Goal: Task Accomplishment & Management: Manage account settings

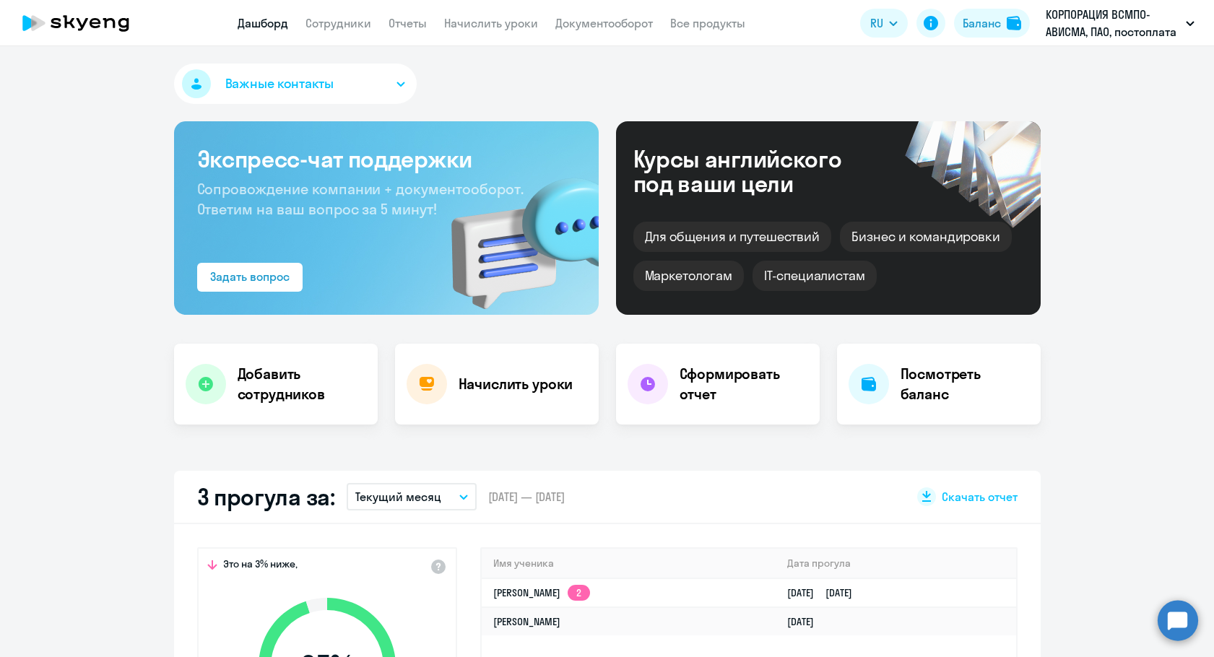
select select "30"
click at [597, 22] on link "Документооборот" at bounding box center [605, 23] width 98 height 14
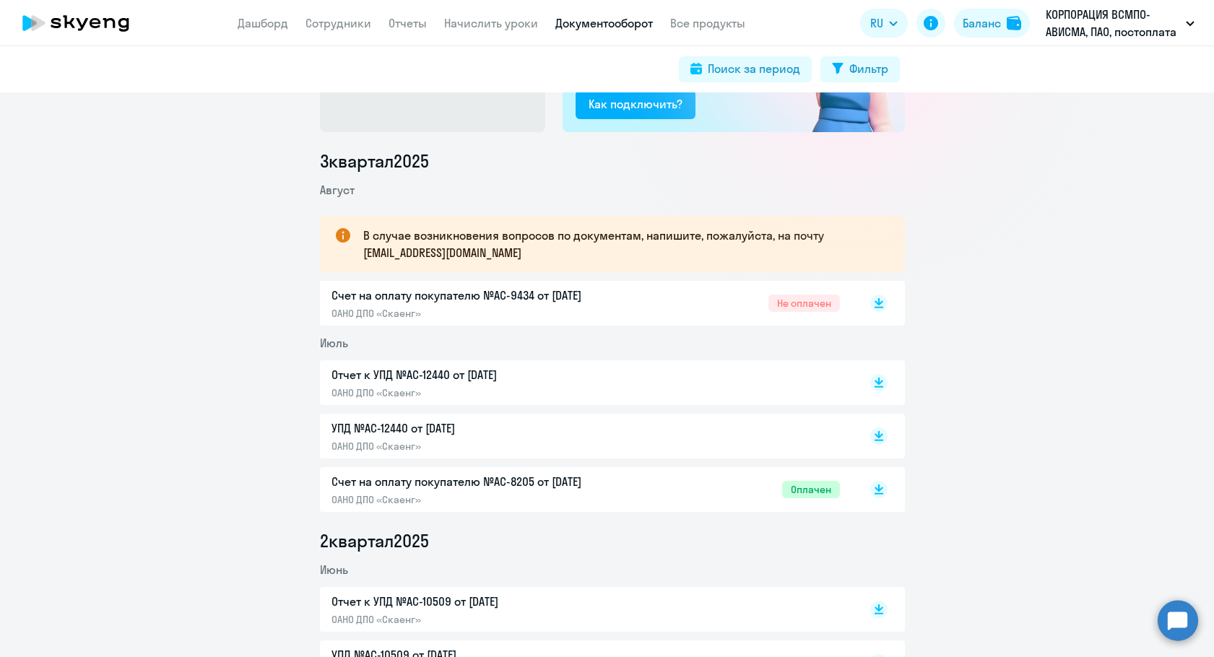
scroll to position [144, 0]
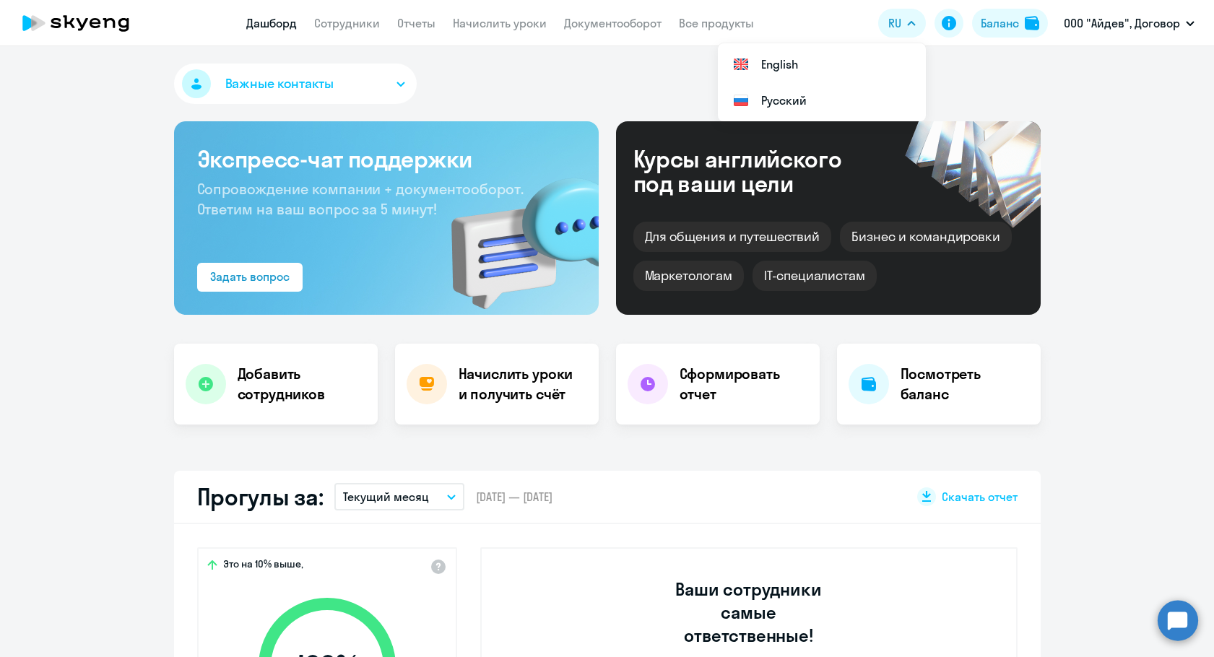
select select "30"
click at [509, 40] on app-header "Дашборд Сотрудники Отчеты Начислить уроки Документооборот Все продукты Дашборд …" at bounding box center [607, 23] width 1214 height 46
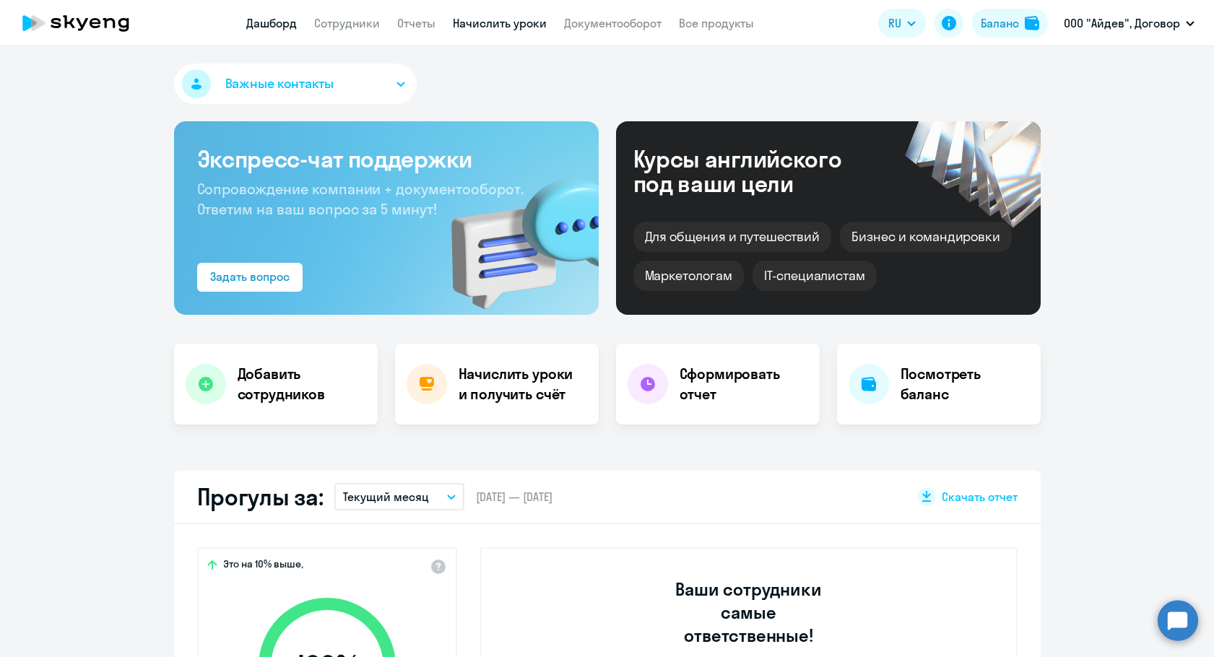
click at [506, 25] on link "Начислить уроки" at bounding box center [500, 23] width 94 height 14
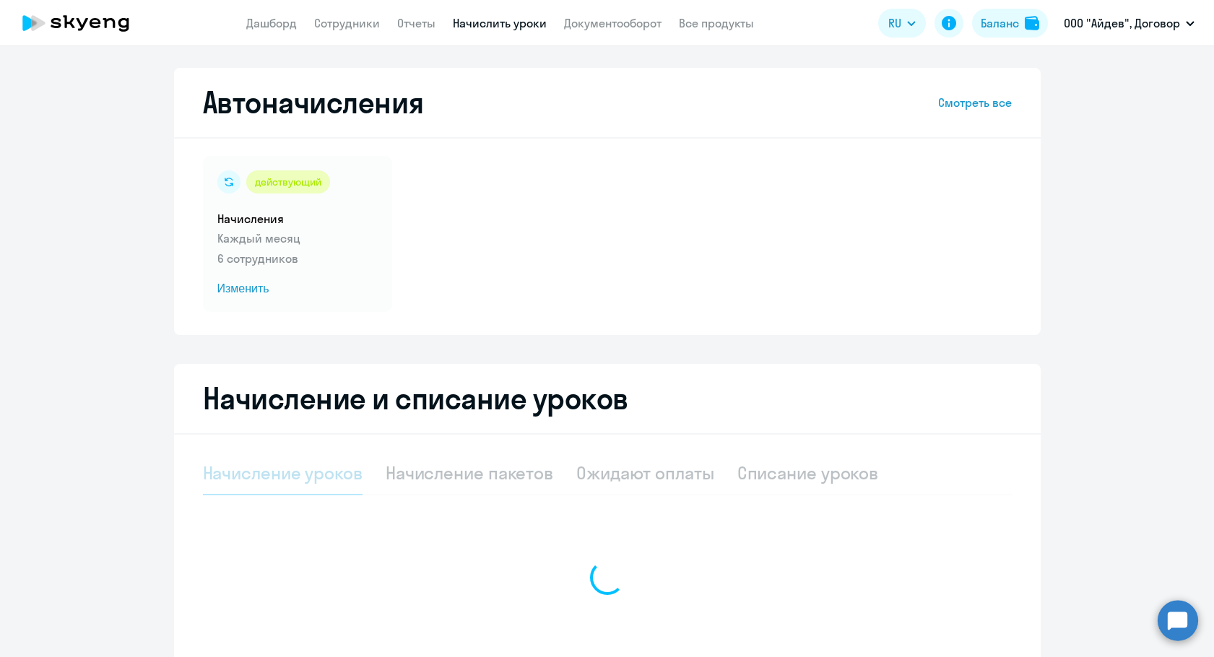
select select "10"
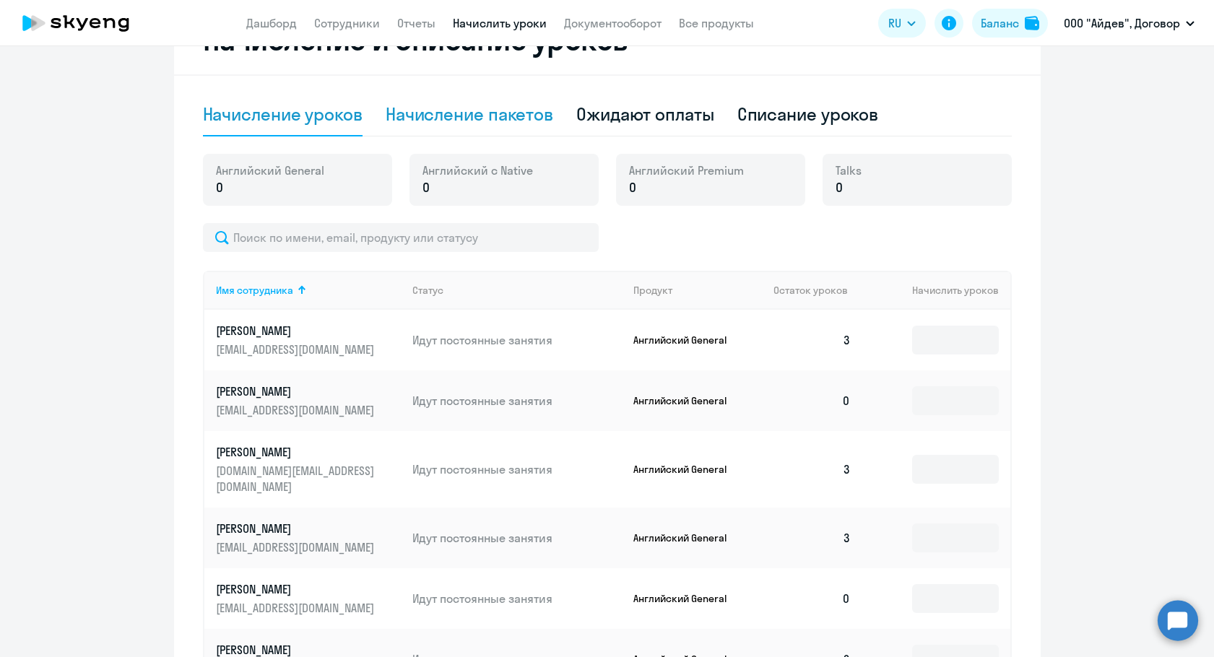
scroll to position [289, 0]
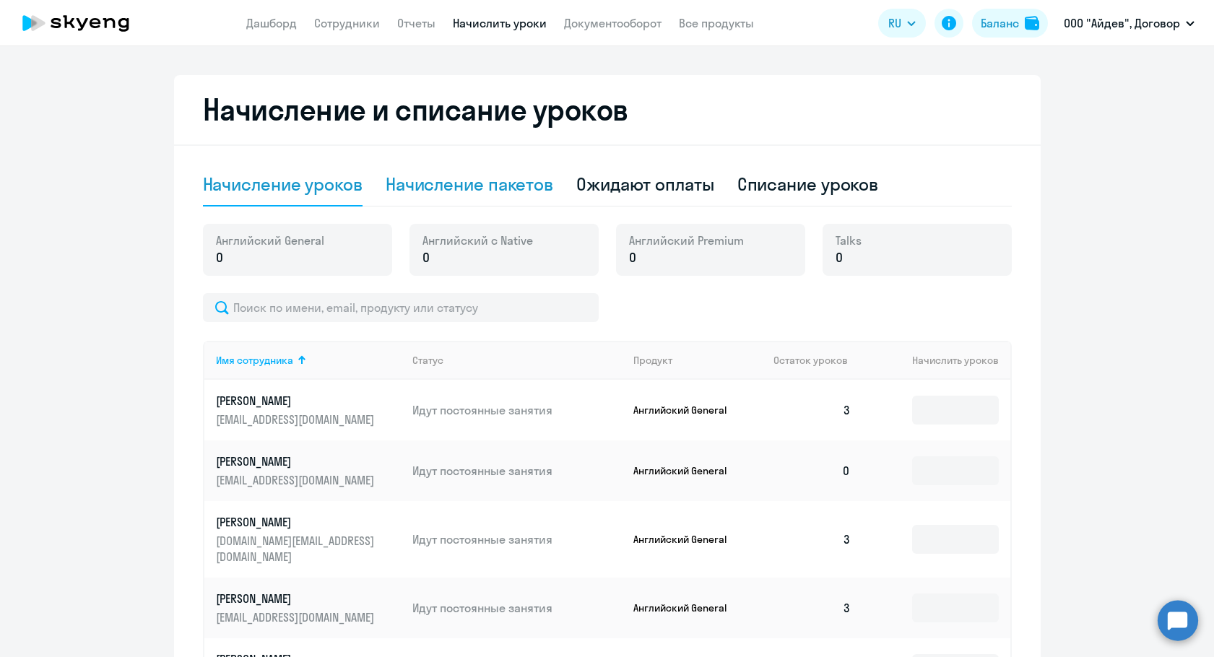
click at [437, 201] on div "Начисление пакетов" at bounding box center [470, 184] width 168 height 43
select select "10"
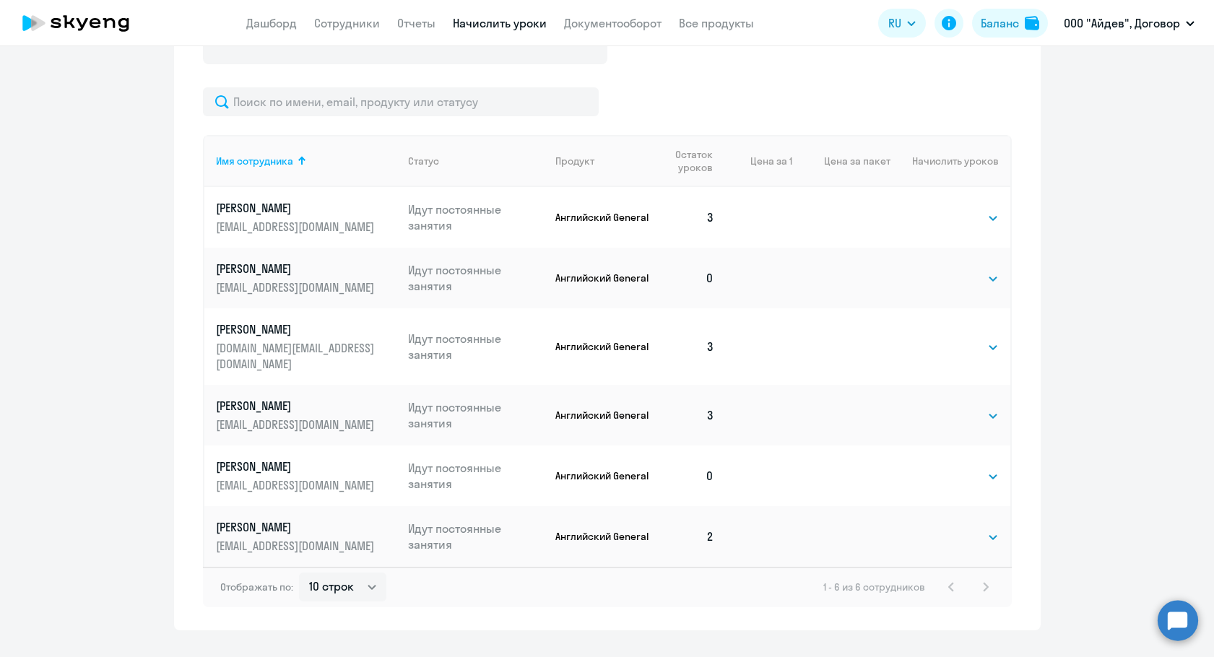
scroll to position [556, 0]
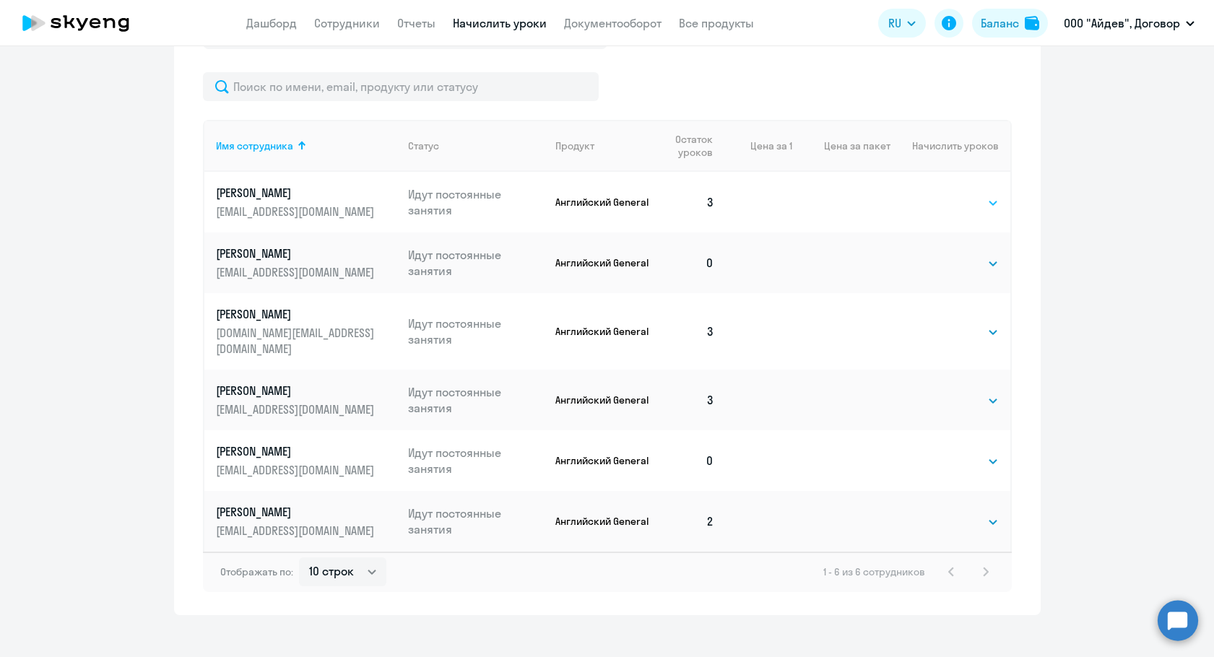
click at [954, 206] on select "Выбрать 4 8 16 32 64" at bounding box center [969, 202] width 59 height 17
click at [940, 194] on select "Выбрать 4 8 16 32 64" at bounding box center [969, 202] width 59 height 17
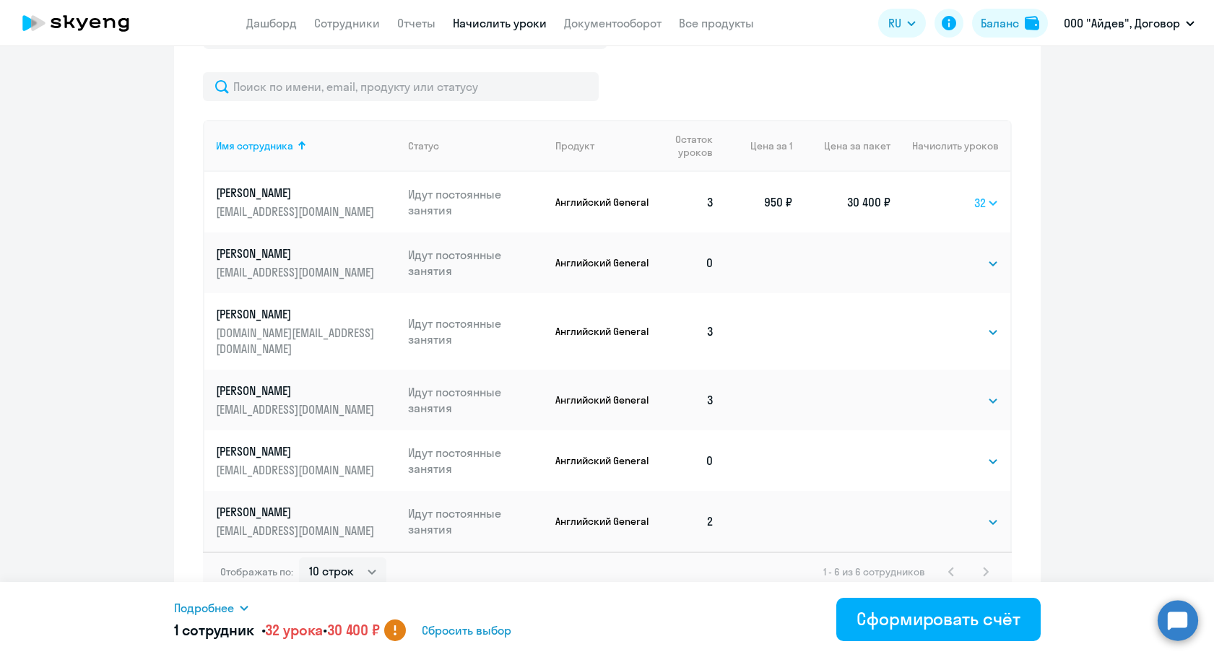
click at [975, 199] on select "Выбрать 4 8 16 32 64" at bounding box center [987, 202] width 25 height 17
select select "64"
click at [975, 194] on select "Выбрать 4 8 16 32 64" at bounding box center [987, 202] width 25 height 17
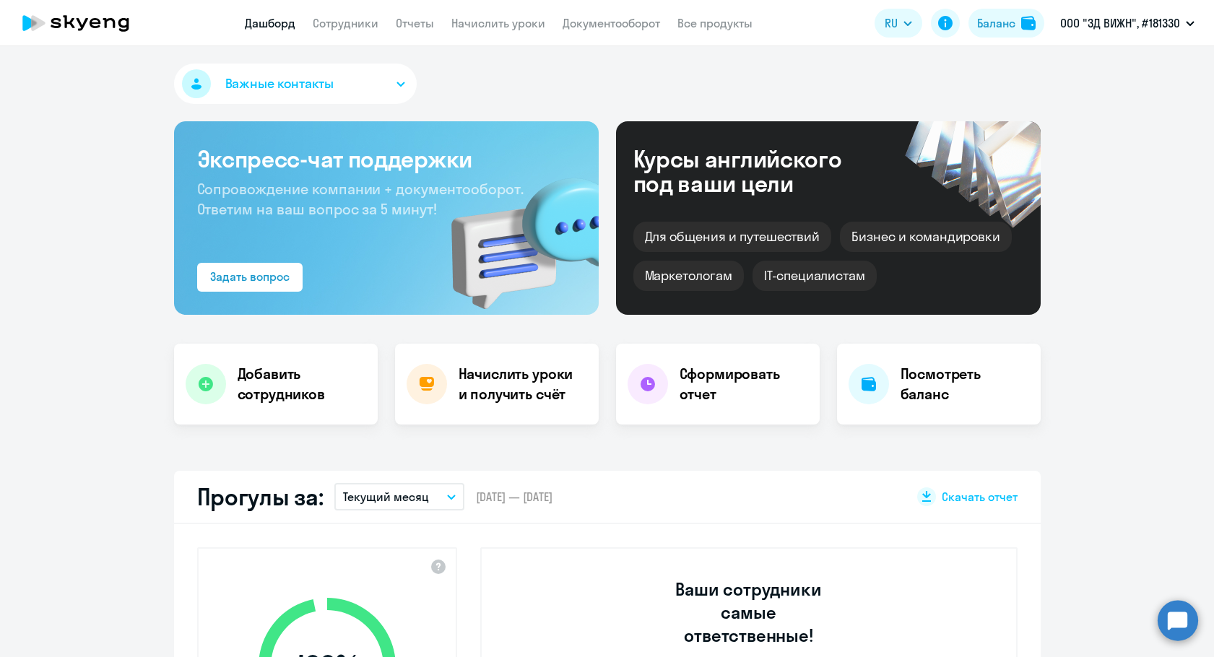
select select "30"
